Goal: Transaction & Acquisition: Obtain resource

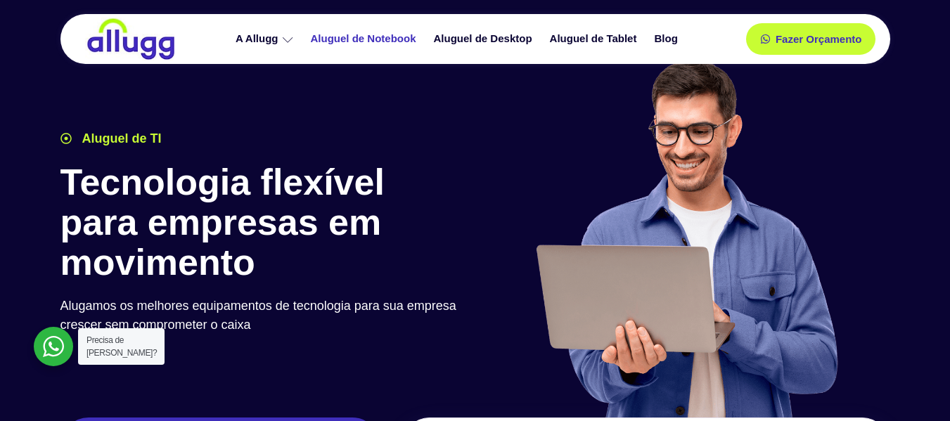
click at [354, 47] on link "Aluguel de Notebook" at bounding box center [365, 39] width 123 height 25
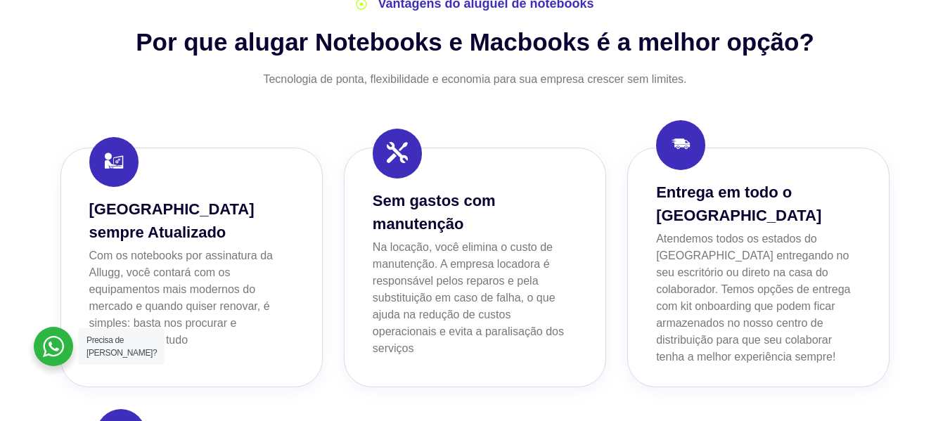
scroll to position [1161, 0]
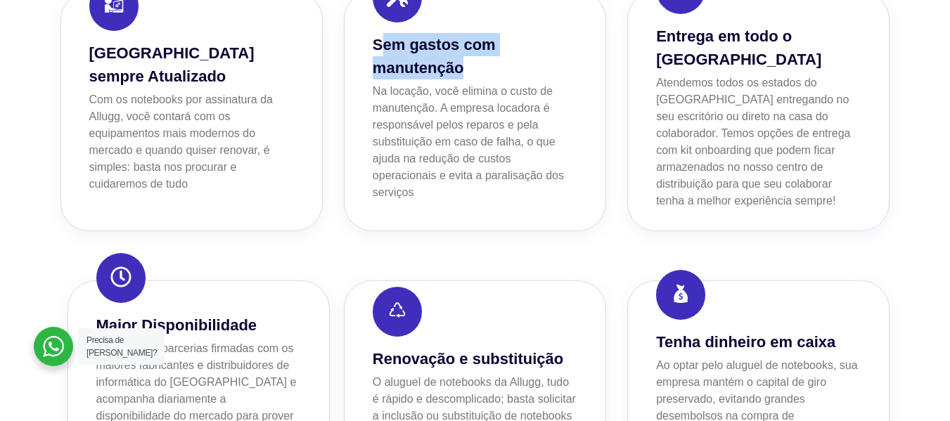
drag, startPoint x: 381, startPoint y: 36, endPoint x: 582, endPoint y: 67, distance: 203.4
click at [582, 67] on div "Sem gastos com manutenção Na locação, você elimina o custo de manutenção. A emp…" at bounding box center [475, 112] width 262 height 240
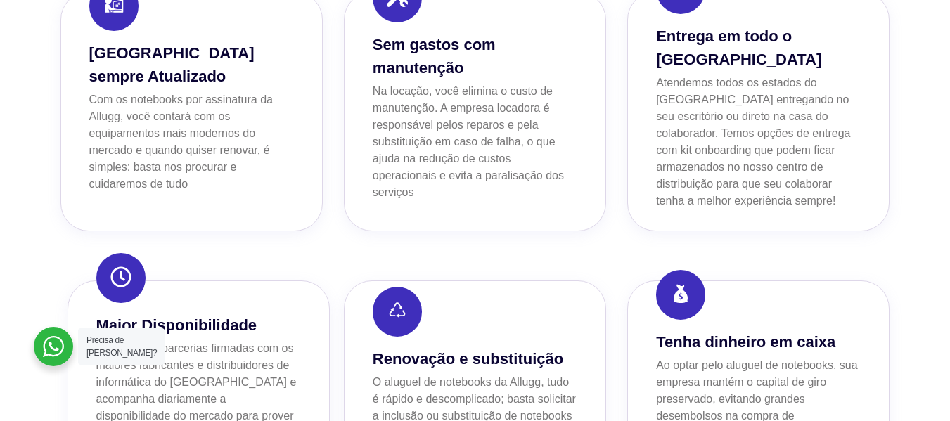
click at [567, 72] on div "Sem gastos com manutenção Na locação, você elimina o custo de manutenção. A emp…" at bounding box center [475, 117] width 205 height 168
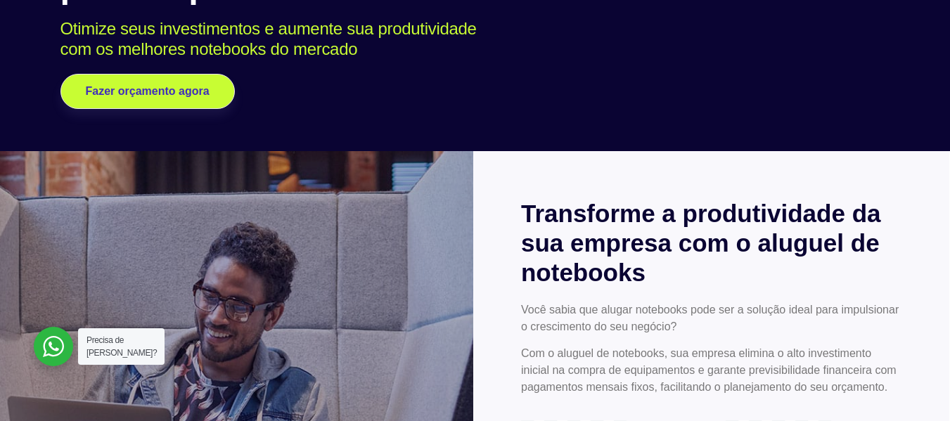
scroll to position [0, 0]
